Goal: Task Accomplishment & Management: Use online tool/utility

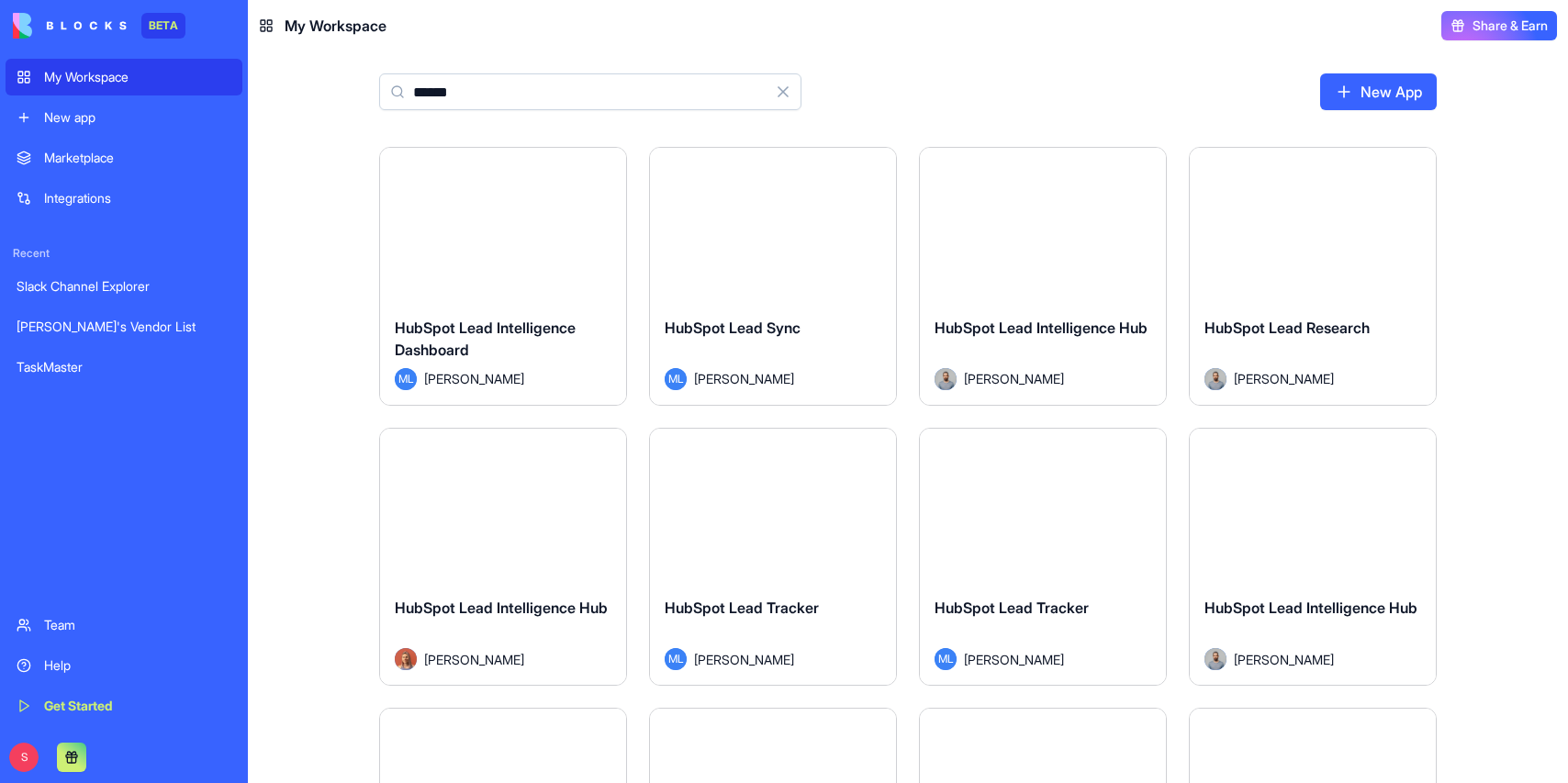
type input "*******"
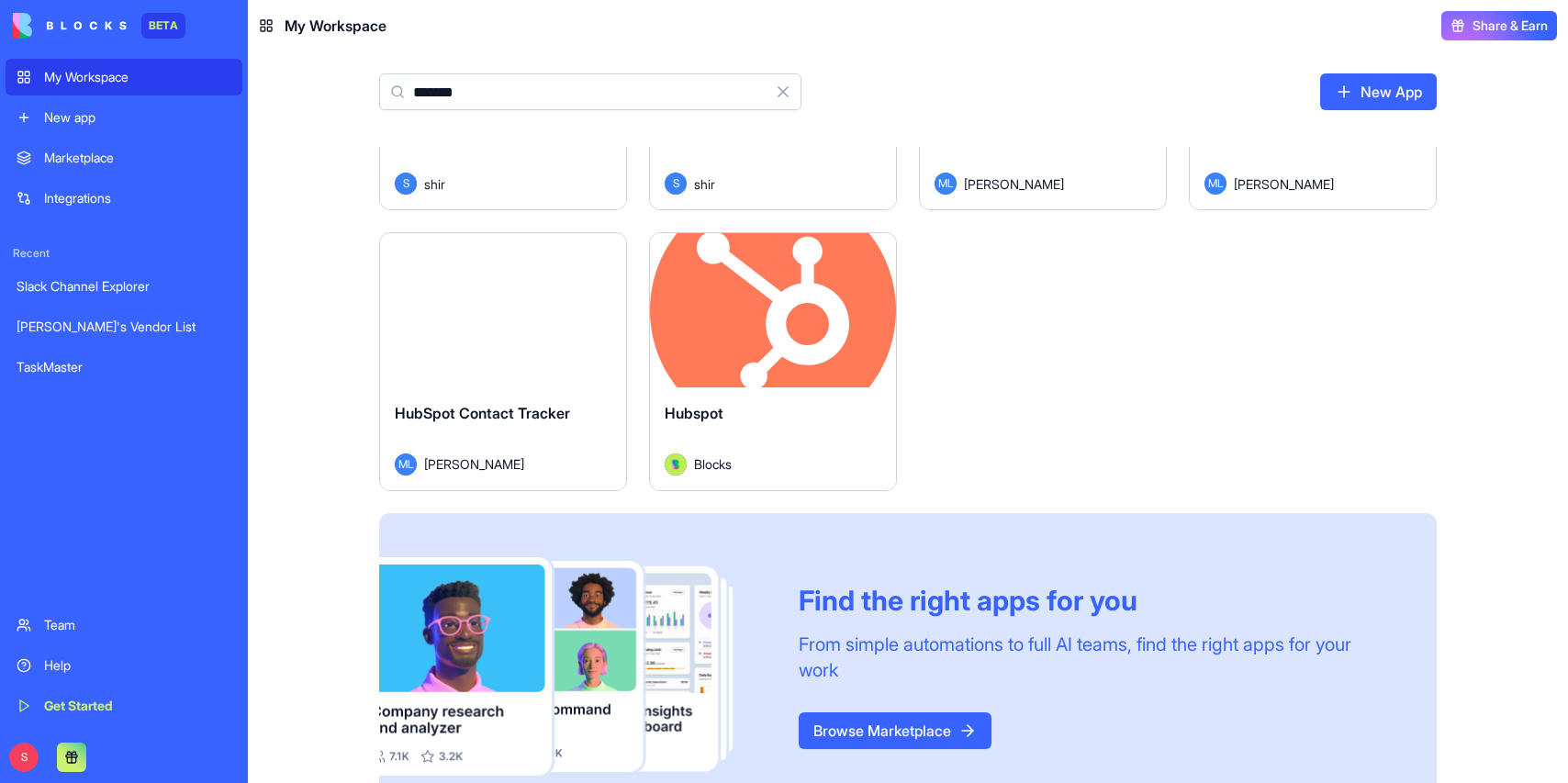
scroll to position [1089, 0]
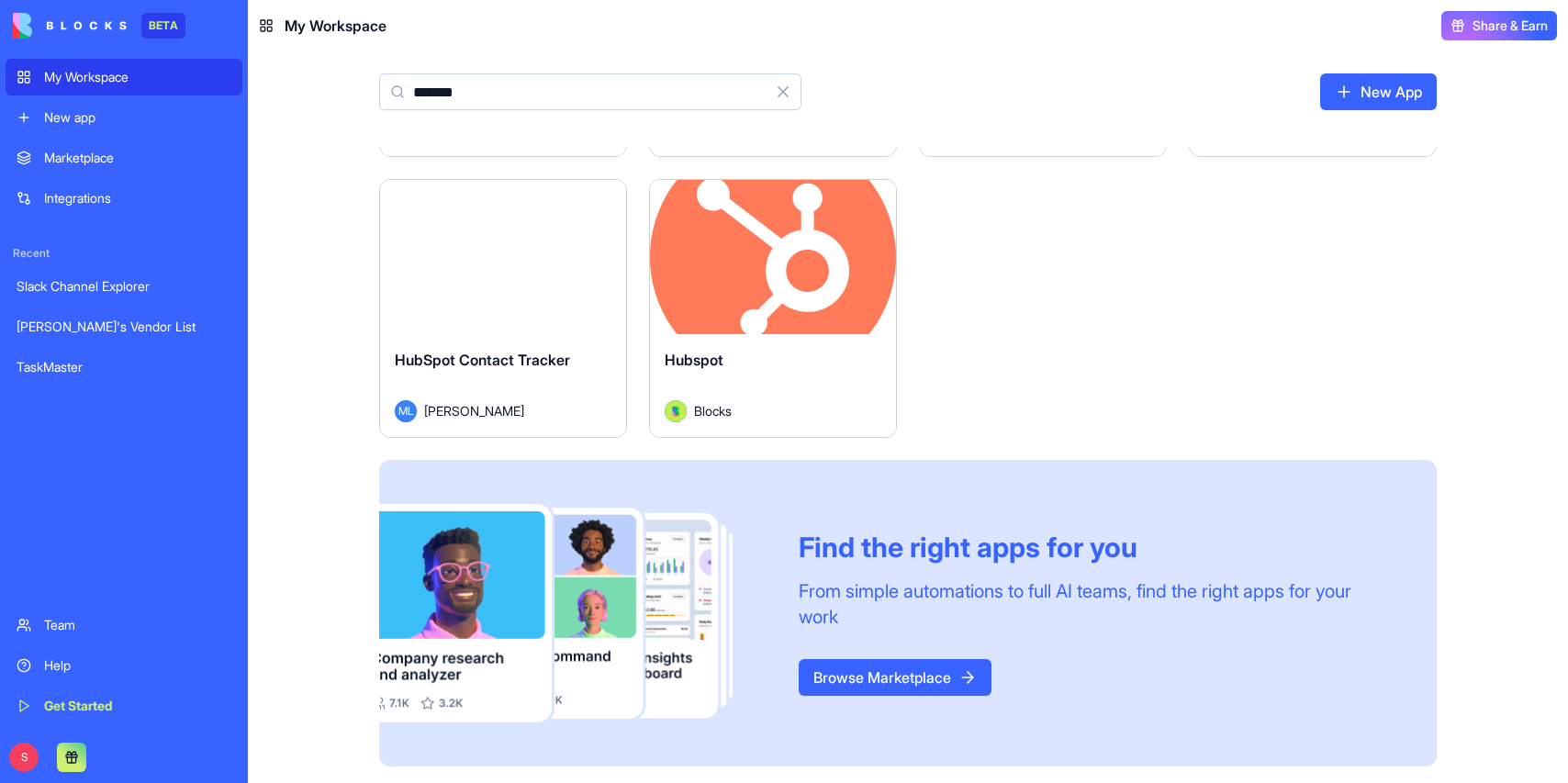
click at [771, 274] on button "Launch" at bounding box center [773, 257] width 138 height 37
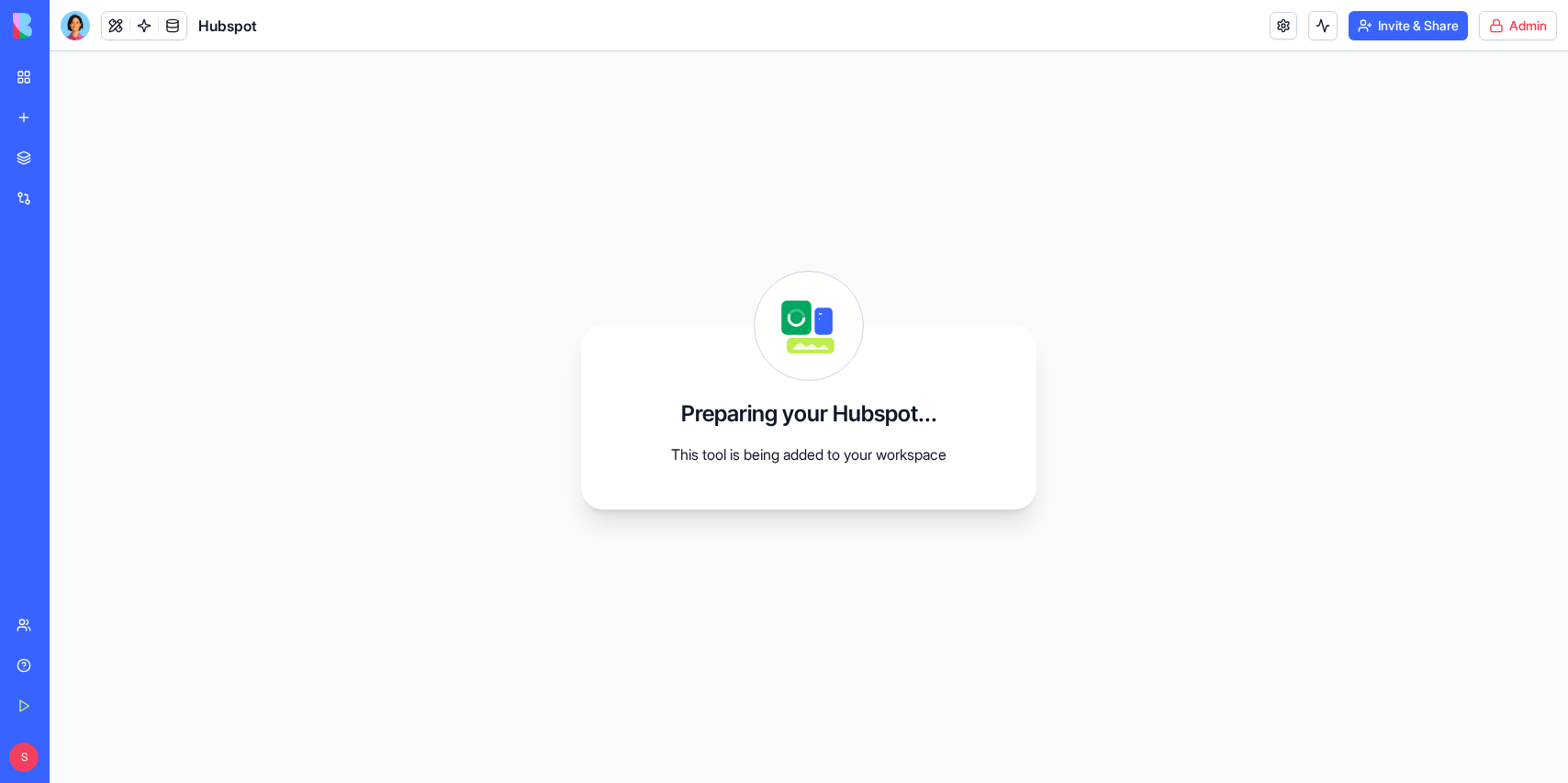
click at [1500, 23] on html "BETA My Workspace New app Marketplace Integrations Recent Slack Channel Explore…" at bounding box center [784, 391] width 1568 height 783
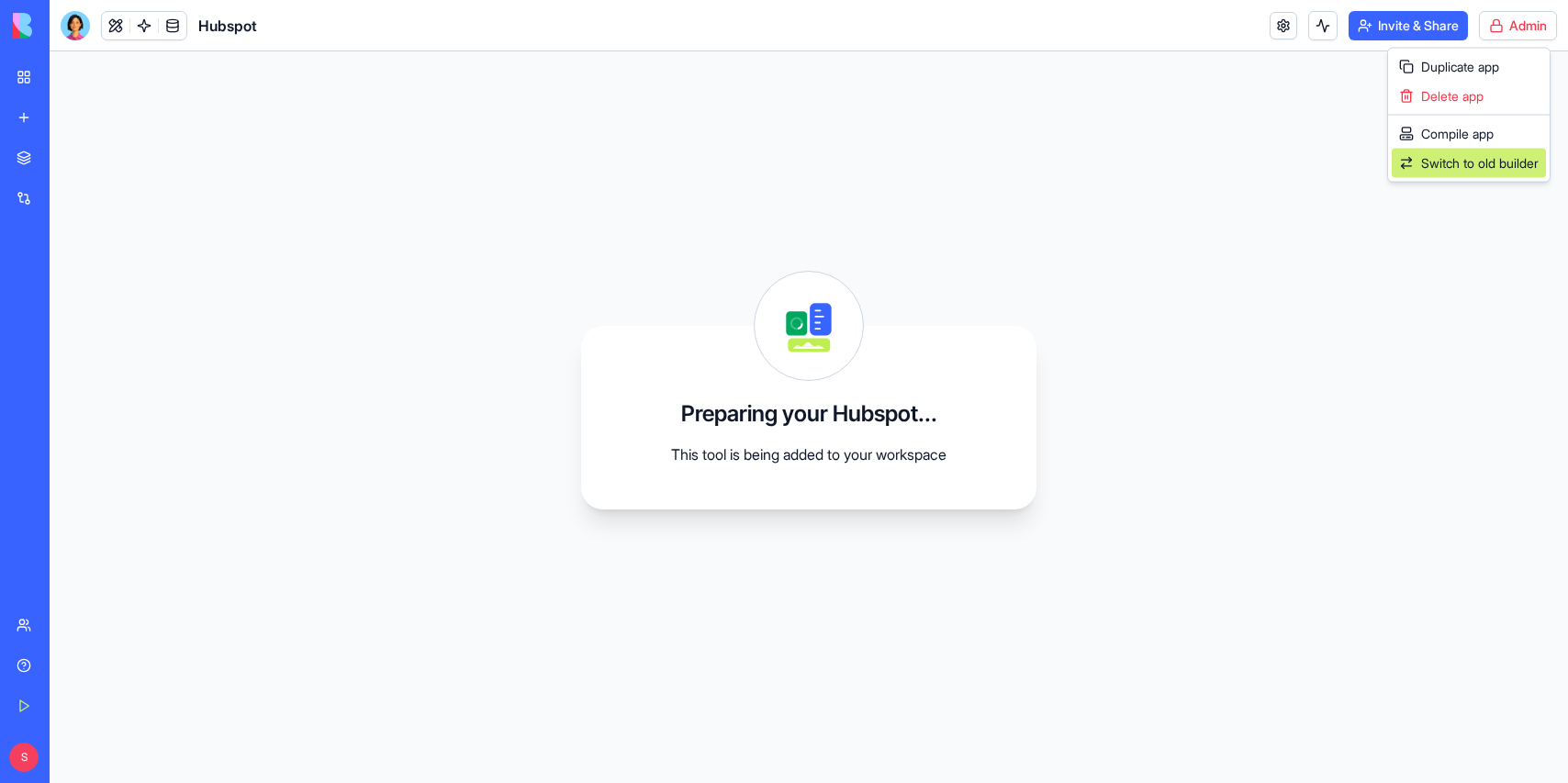
click at [1464, 158] on span "Switch to old builder" at bounding box center [1479, 163] width 118 height 18
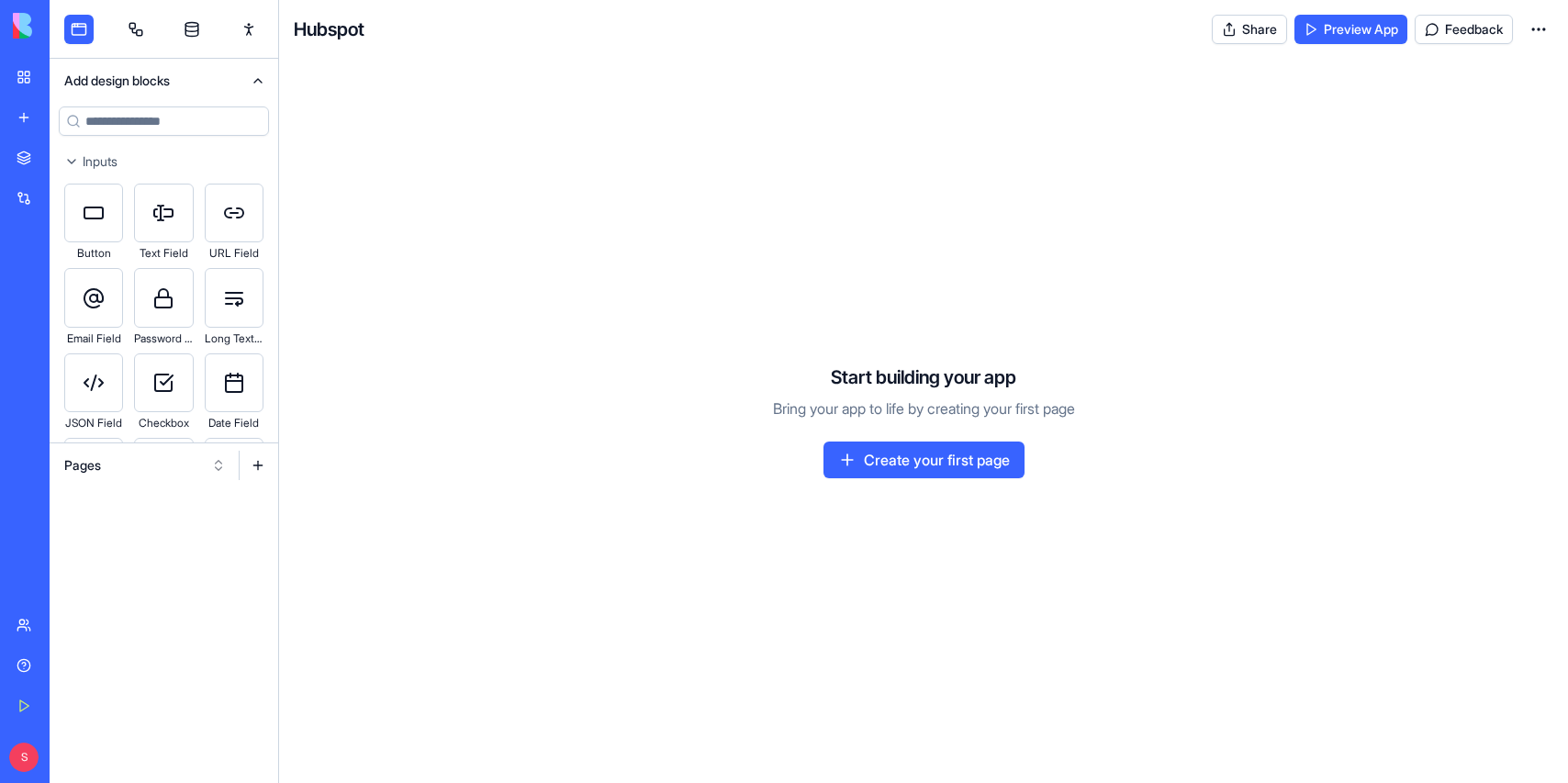
click at [132, 29] on link at bounding box center [136, 29] width 29 height 29
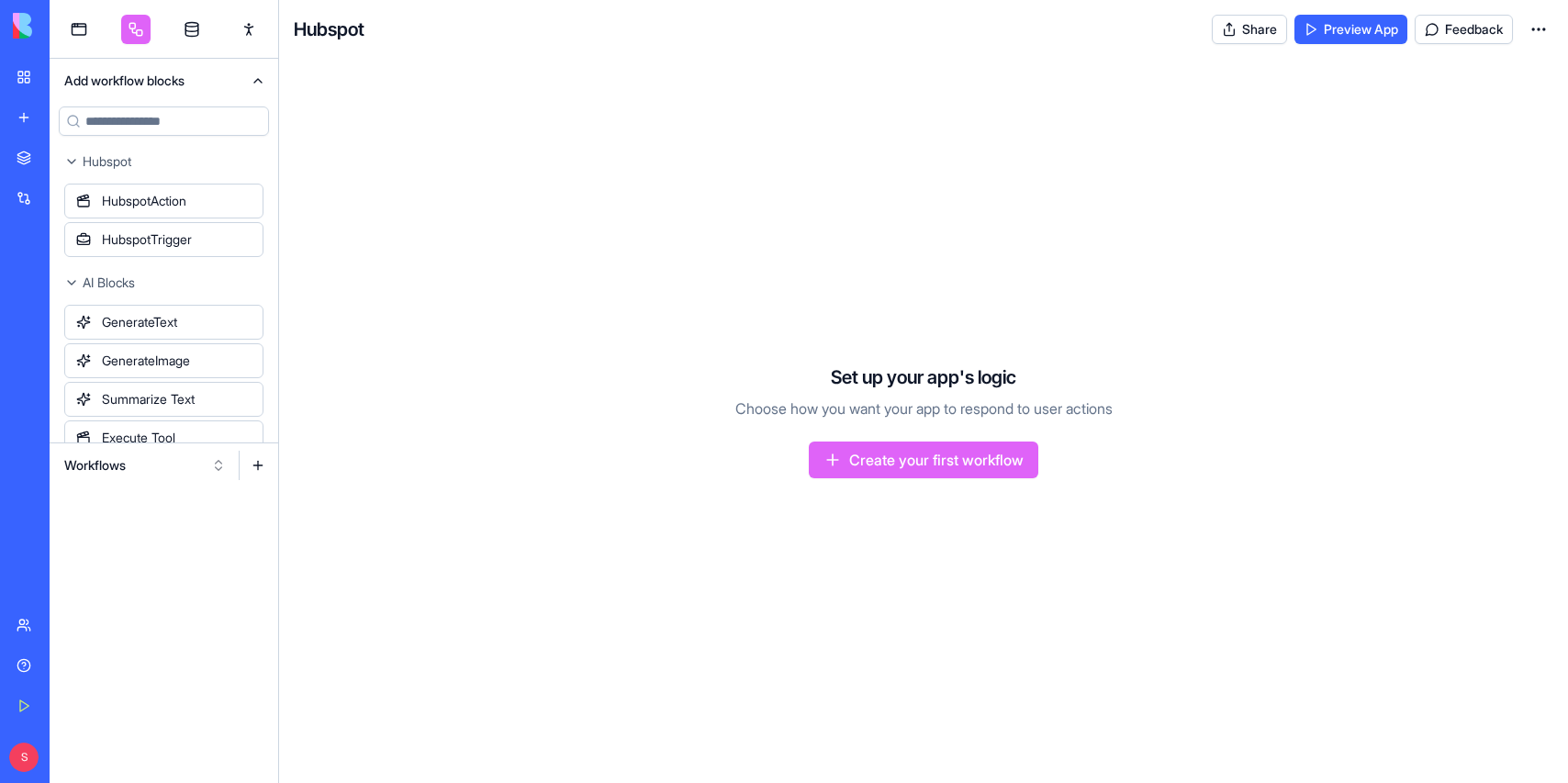
click at [129, 459] on button "Workflows" at bounding box center [145, 465] width 180 height 29
click at [101, 535] on div "Triggers" at bounding box center [144, 532] width 174 height 29
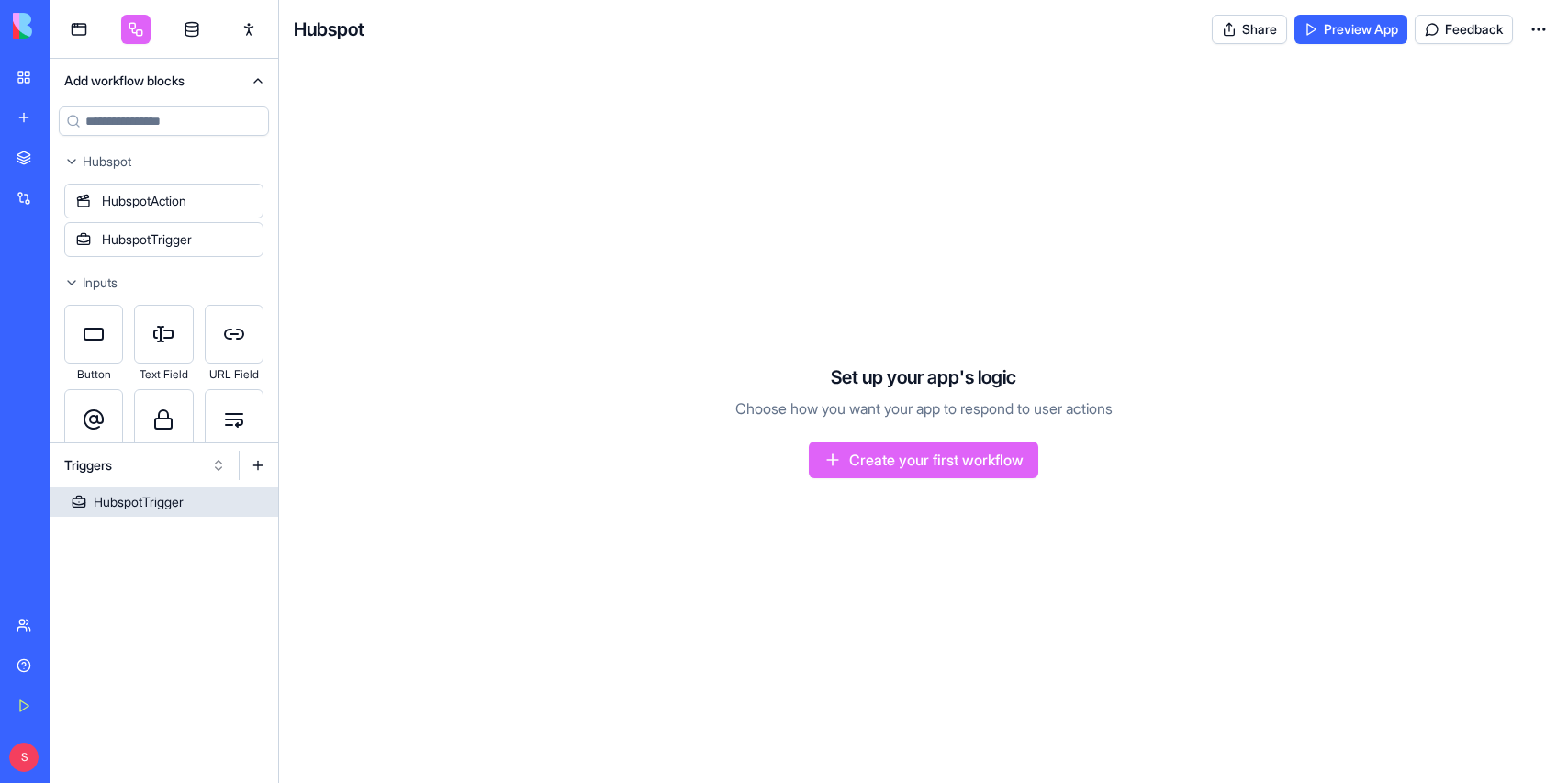
click at [146, 499] on div "HubspotTrigger" at bounding box center [138, 502] width 89 height 18
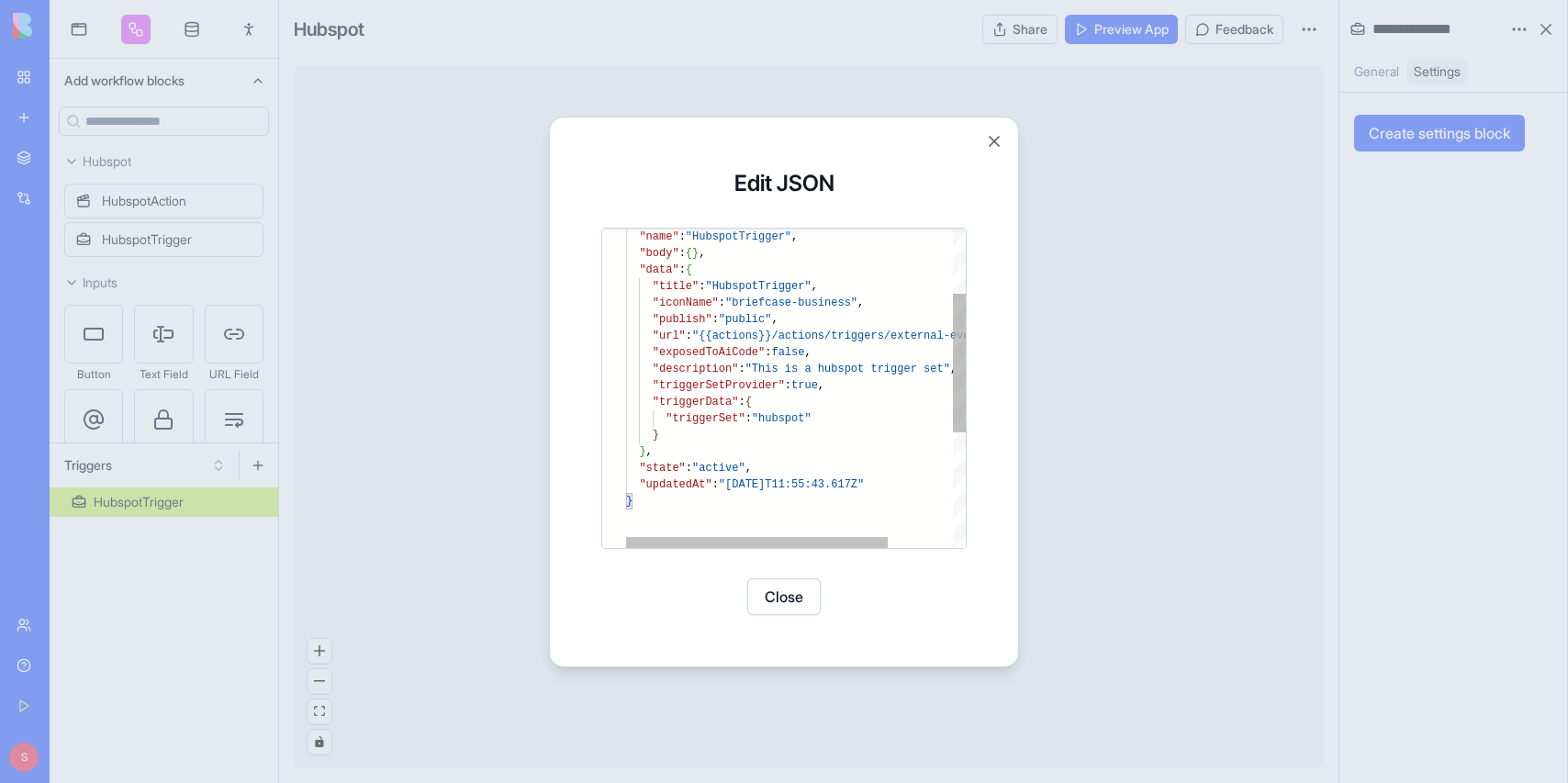
click at [834, 418] on div ""name" : "HubspotTrigger" , "body" : { } , "data" : { "title" : "HubspotTrigger…" at bounding box center [837, 445] width 423 height 732
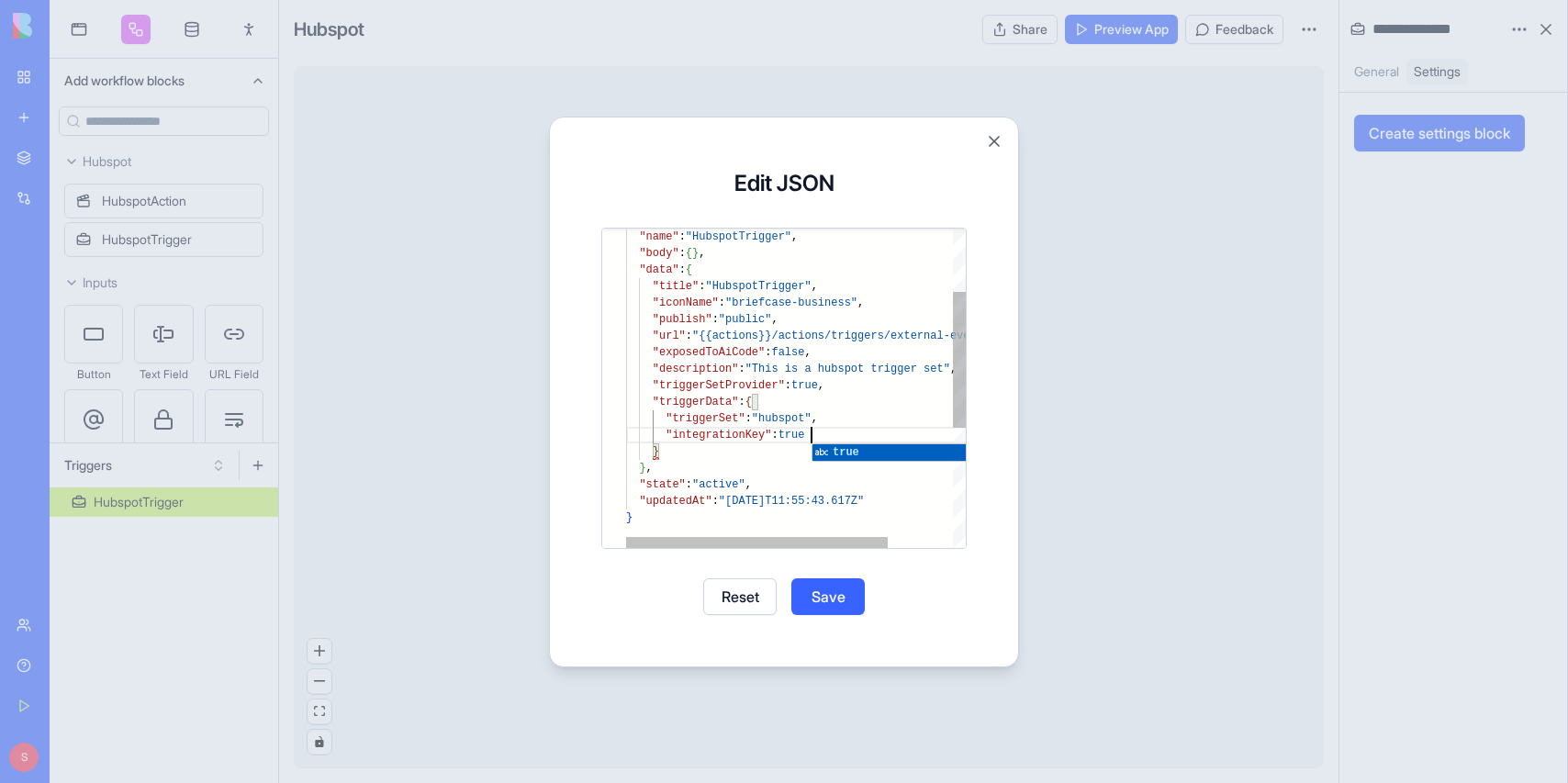
scroll to position [17, 186]
type textarea "**********"
click at [840, 598] on button "Save" at bounding box center [829, 597] width 74 height 37
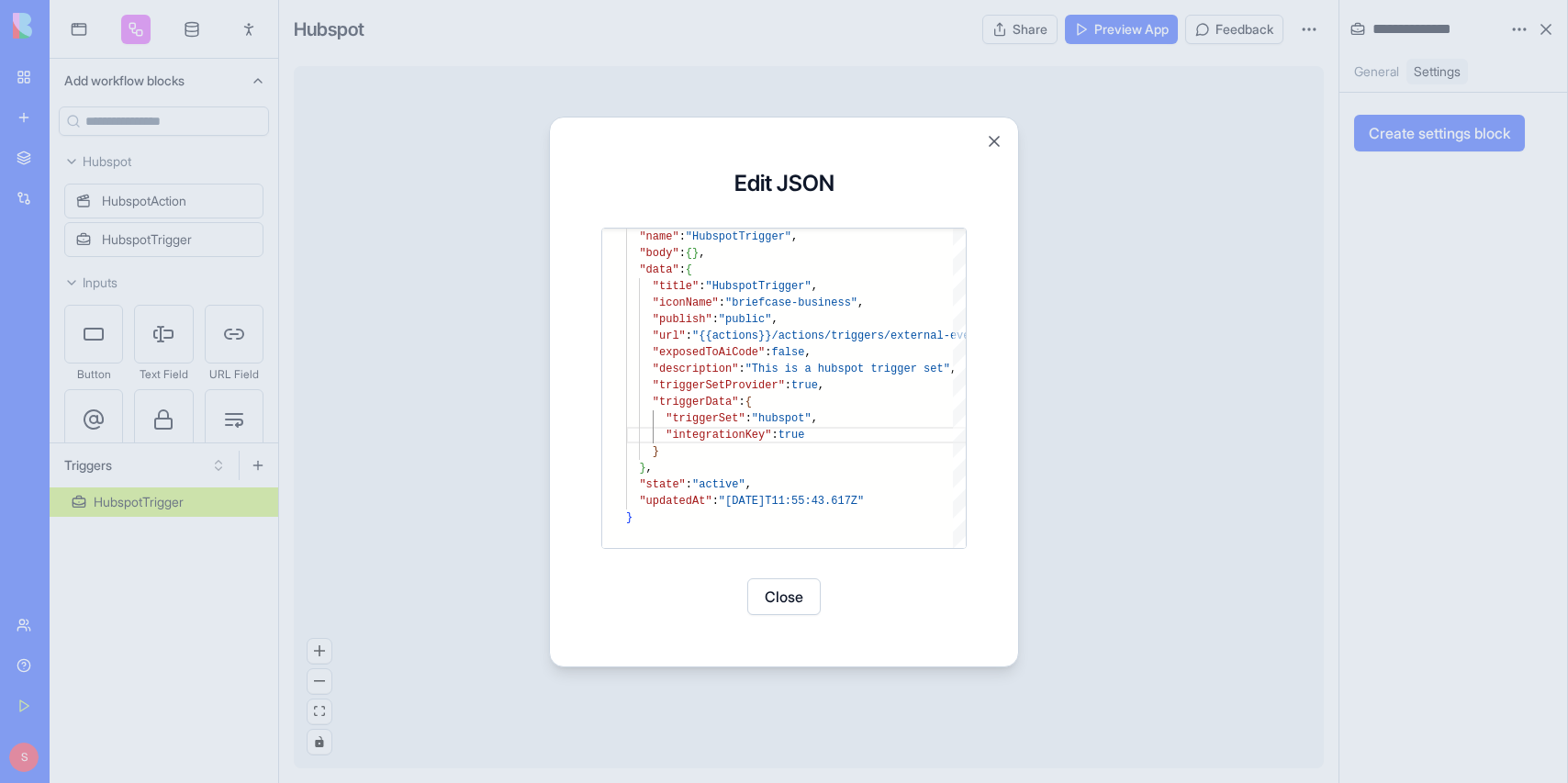
click at [791, 604] on button "Close" at bounding box center [784, 597] width 74 height 37
